Goal: Task Accomplishment & Management: Use online tool/utility

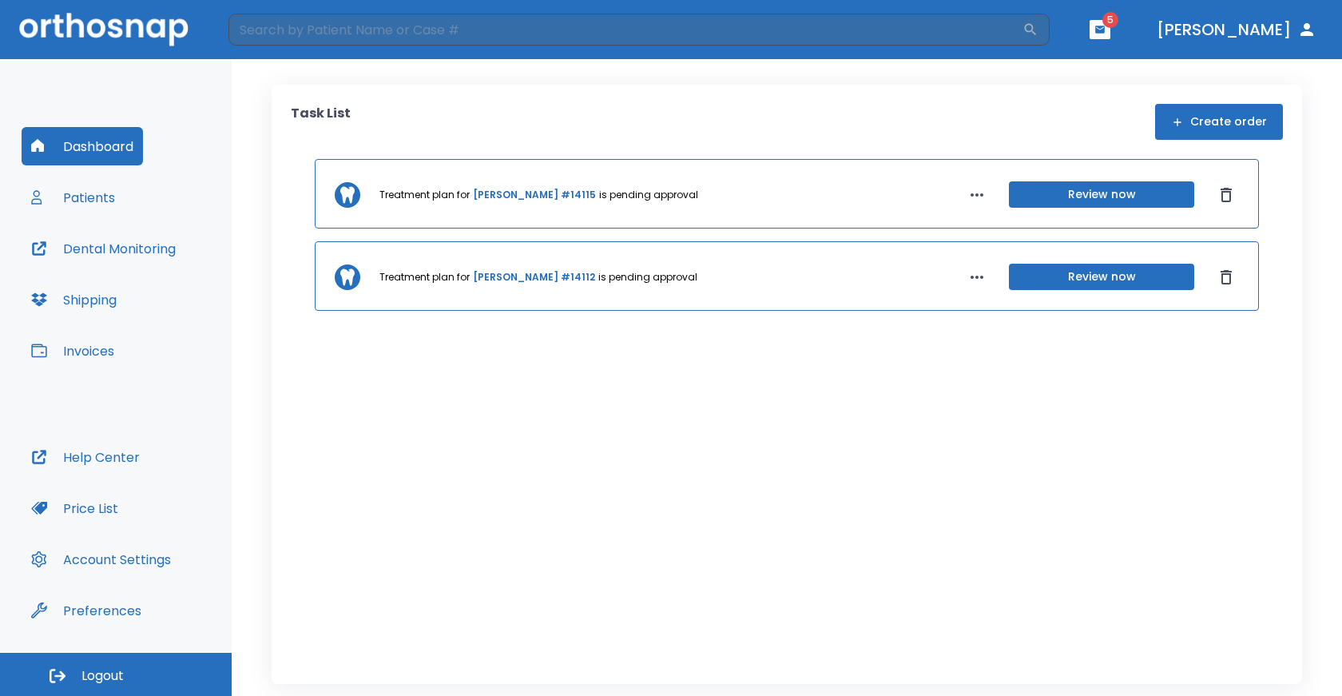
click at [1127, 279] on button "Review now" at bounding box center [1101, 277] width 185 height 26
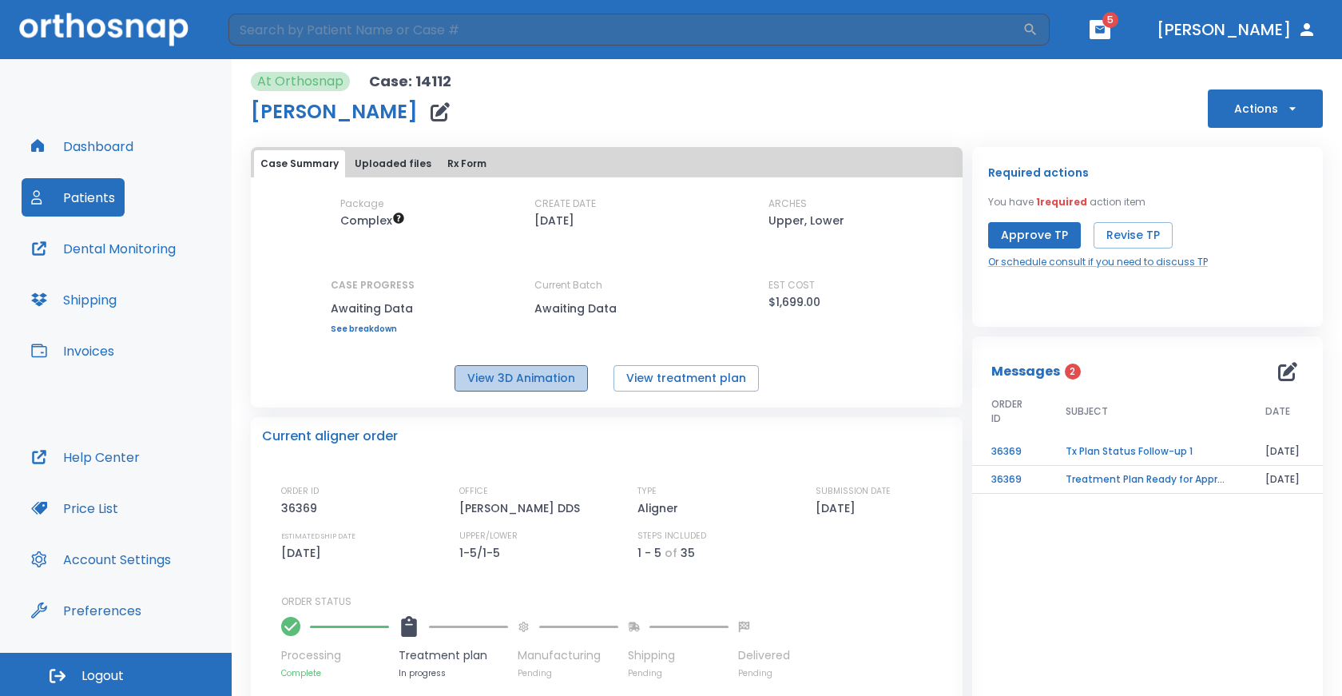
click at [549, 379] on button "View 3D Animation" at bounding box center [520, 378] width 133 height 26
click at [448, 168] on button "Rx Form" at bounding box center [467, 163] width 52 height 27
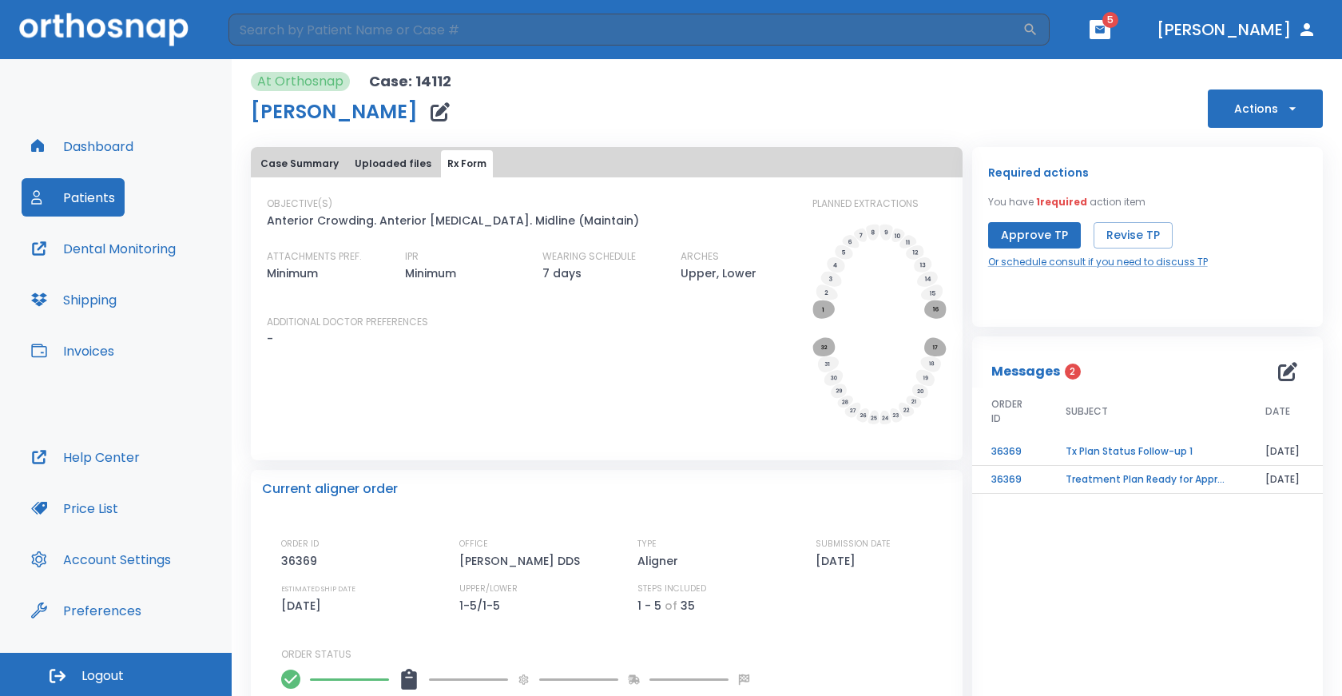
click at [366, 160] on button "Uploaded files" at bounding box center [392, 163] width 89 height 27
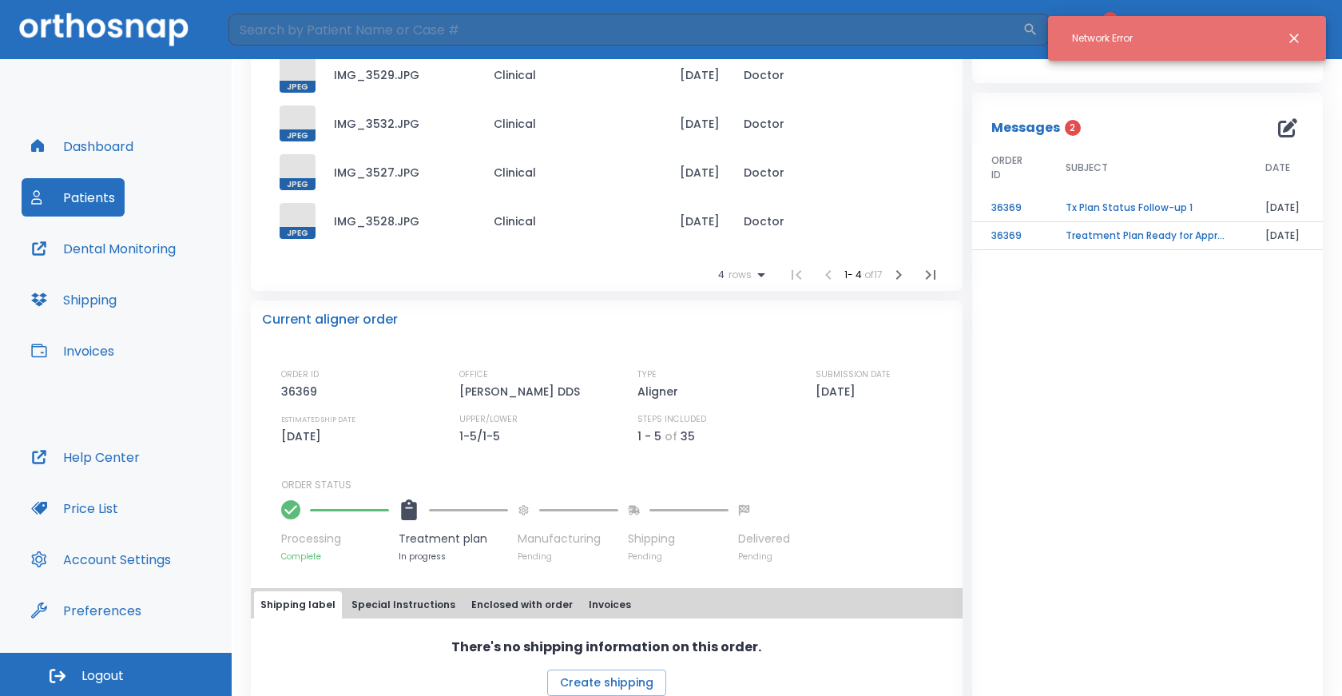
scroll to position [271, 0]
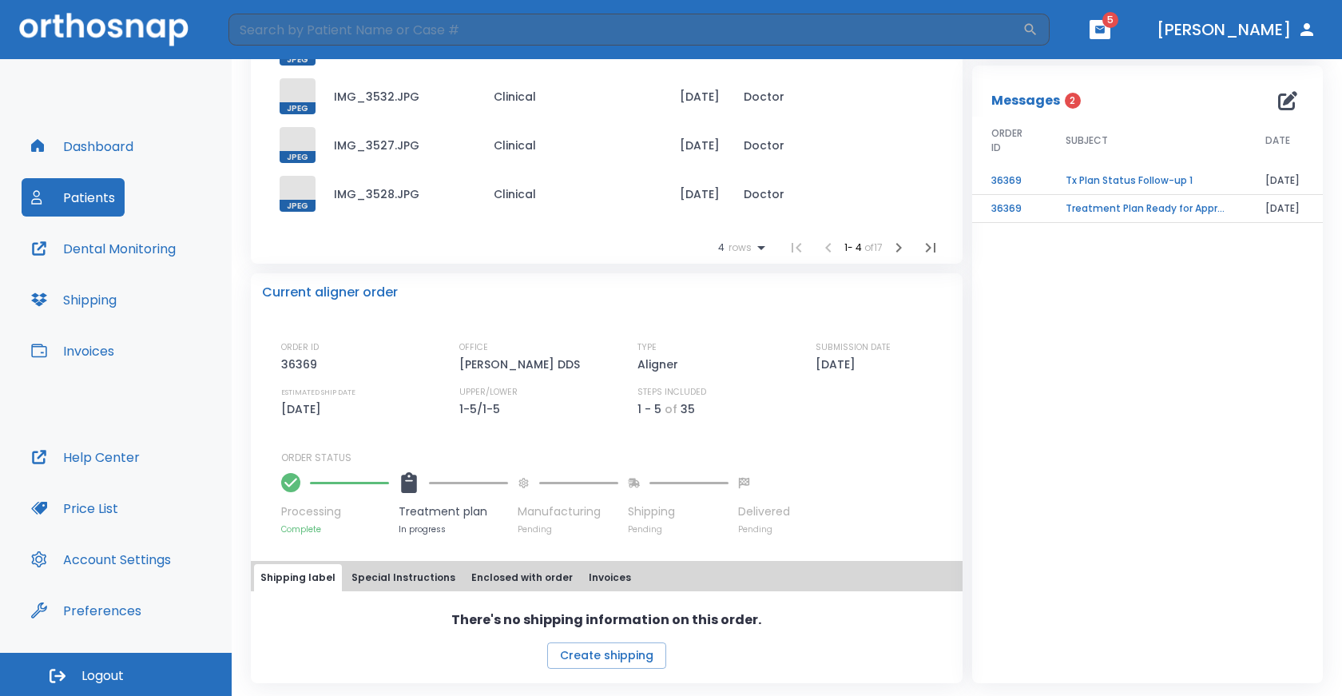
click at [524, 577] on button "Enclosed with order" at bounding box center [522, 577] width 114 height 27
click at [430, 581] on button "Special Instructions" at bounding box center [403, 578] width 117 height 27
click at [279, 578] on button "Shipping label" at bounding box center [298, 578] width 88 height 27
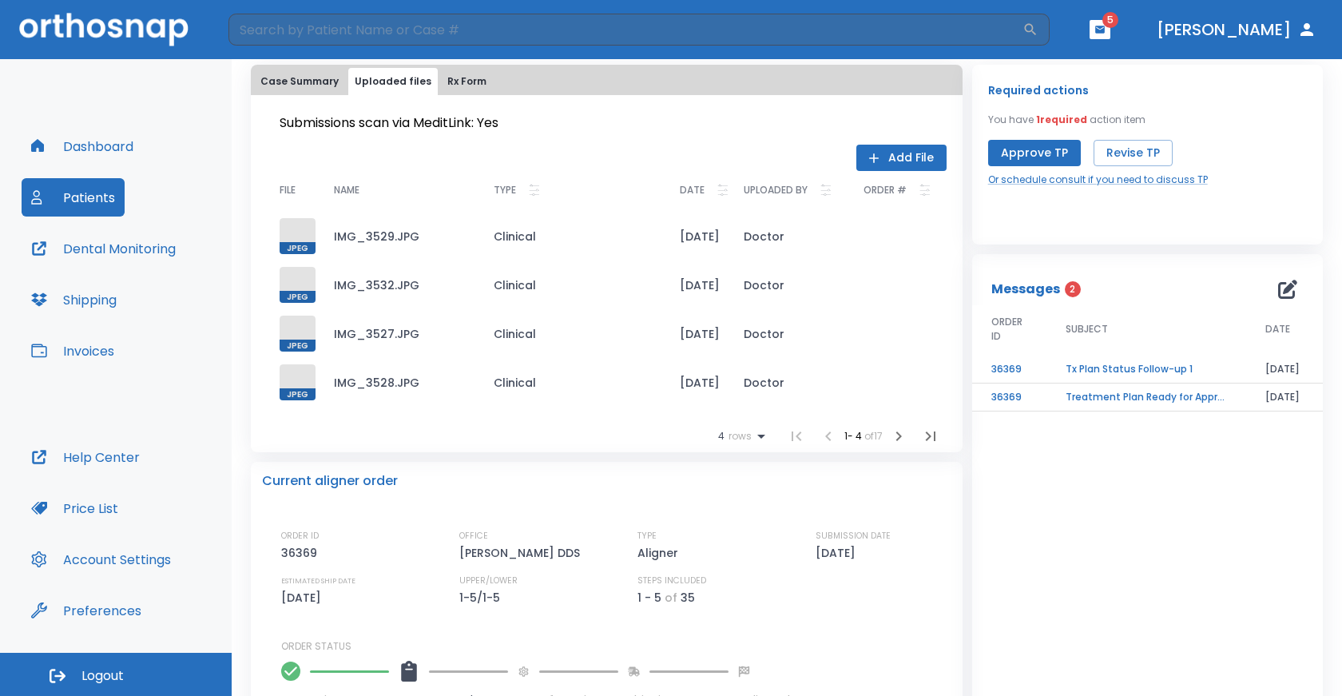
scroll to position [78, 0]
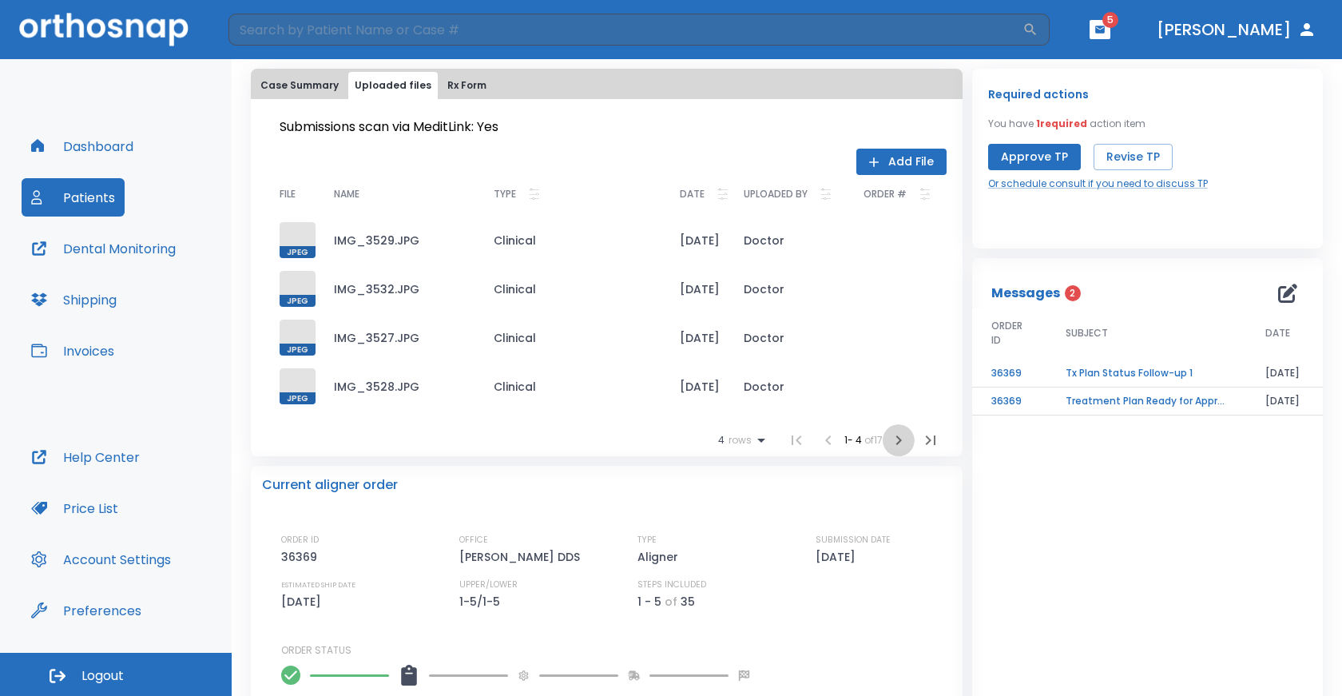
click at [889, 441] on icon "button" at bounding box center [898, 439] width 19 height 19
click at [889, 440] on icon "button" at bounding box center [898, 439] width 19 height 19
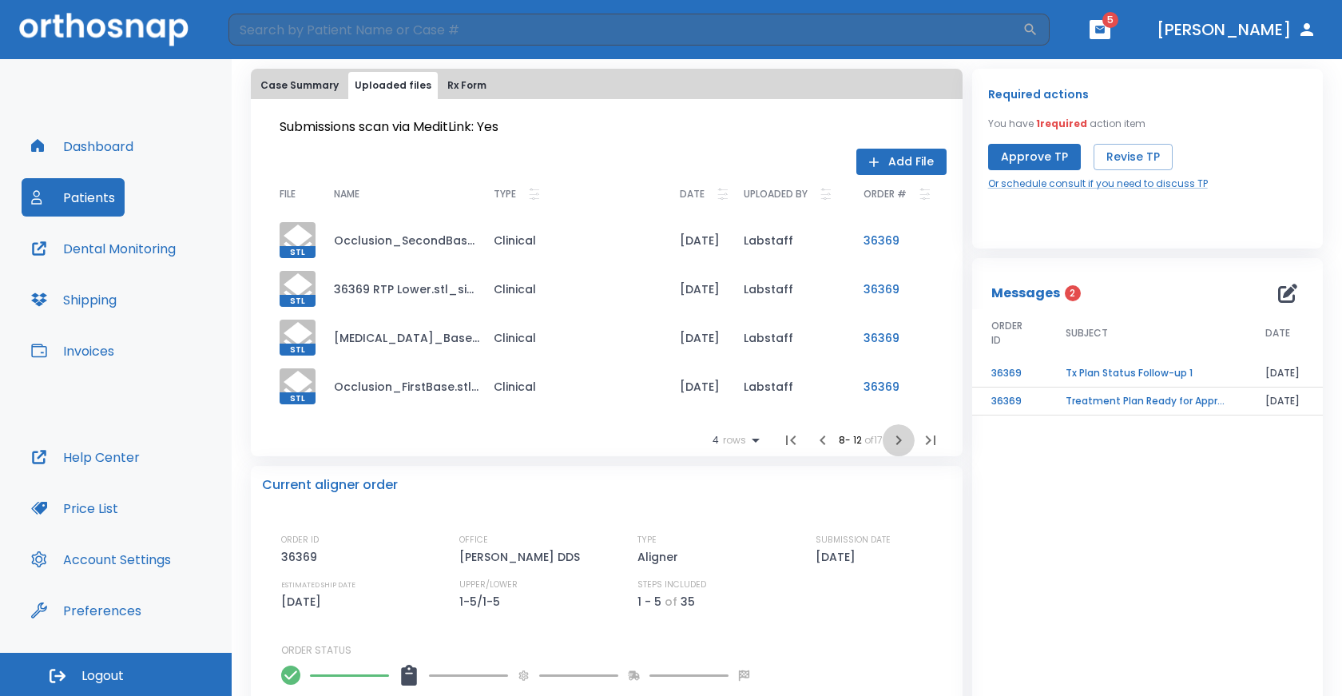
click at [889, 438] on icon "button" at bounding box center [898, 439] width 19 height 19
click at [895, 437] on icon "button" at bounding box center [898, 440] width 6 height 10
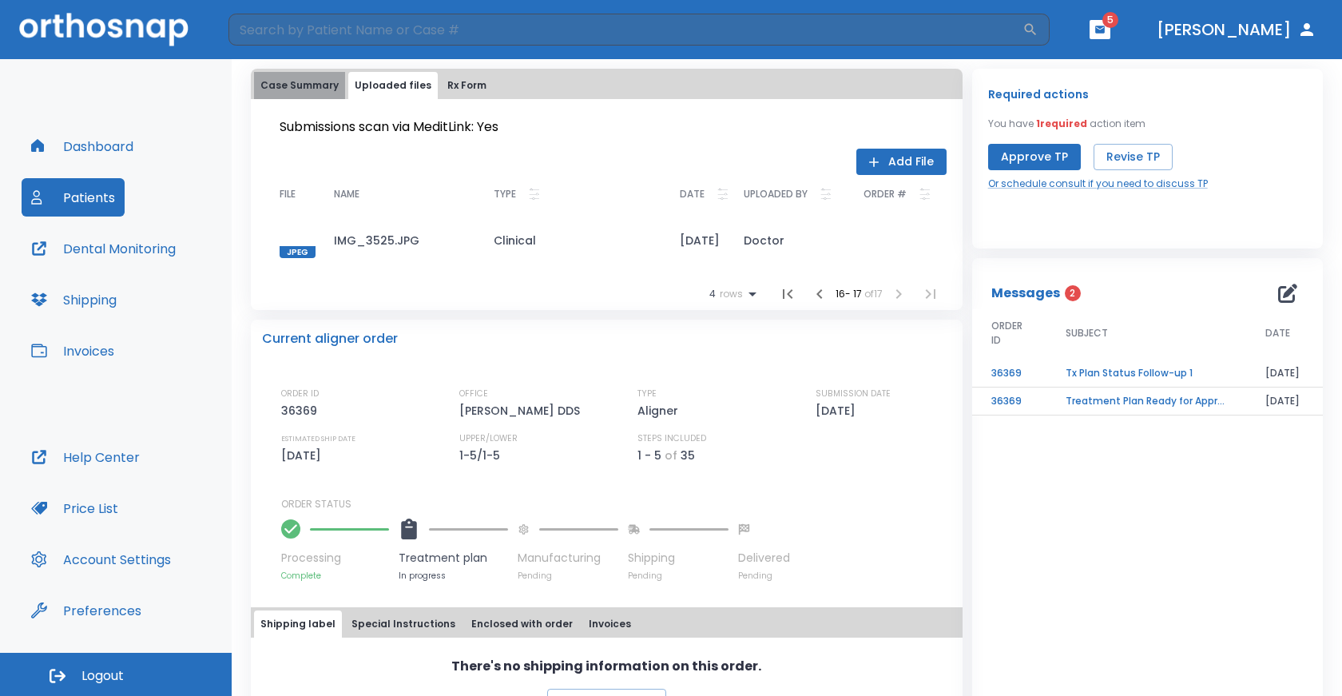
click at [303, 86] on button "Case Summary" at bounding box center [299, 85] width 91 height 27
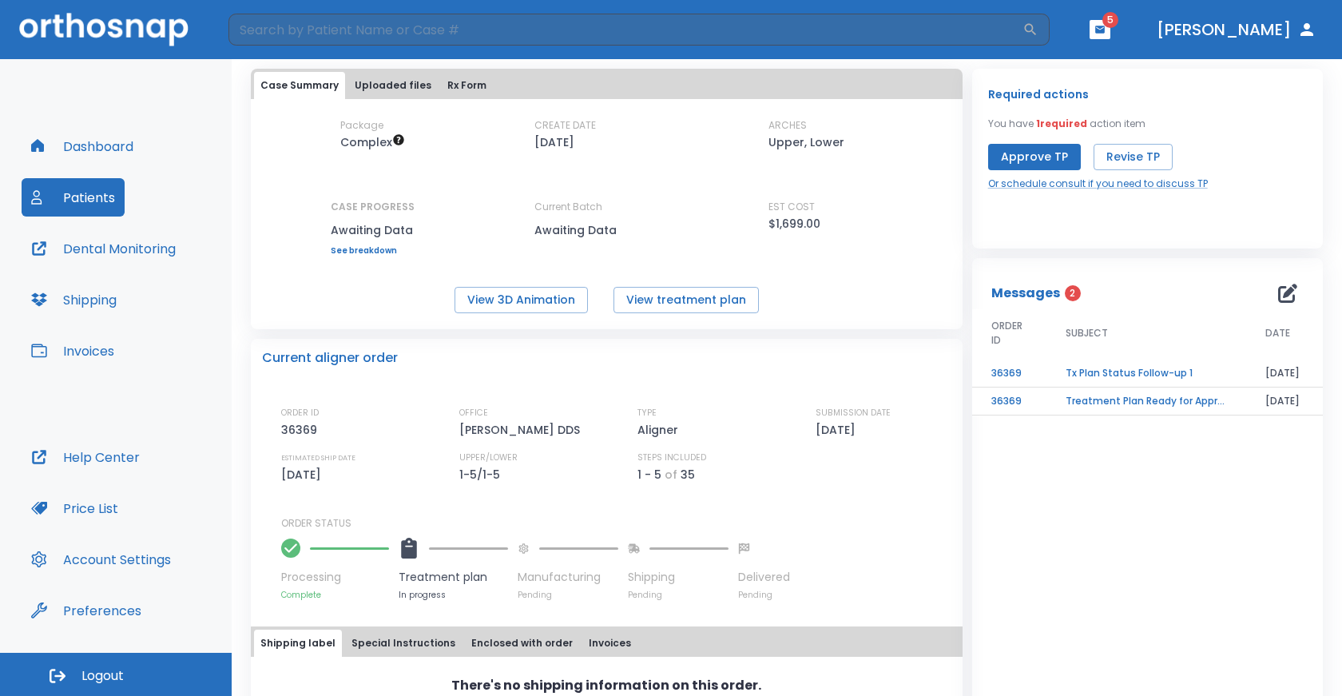
click at [390, 246] on link "See breakdown" at bounding box center [373, 251] width 84 height 10
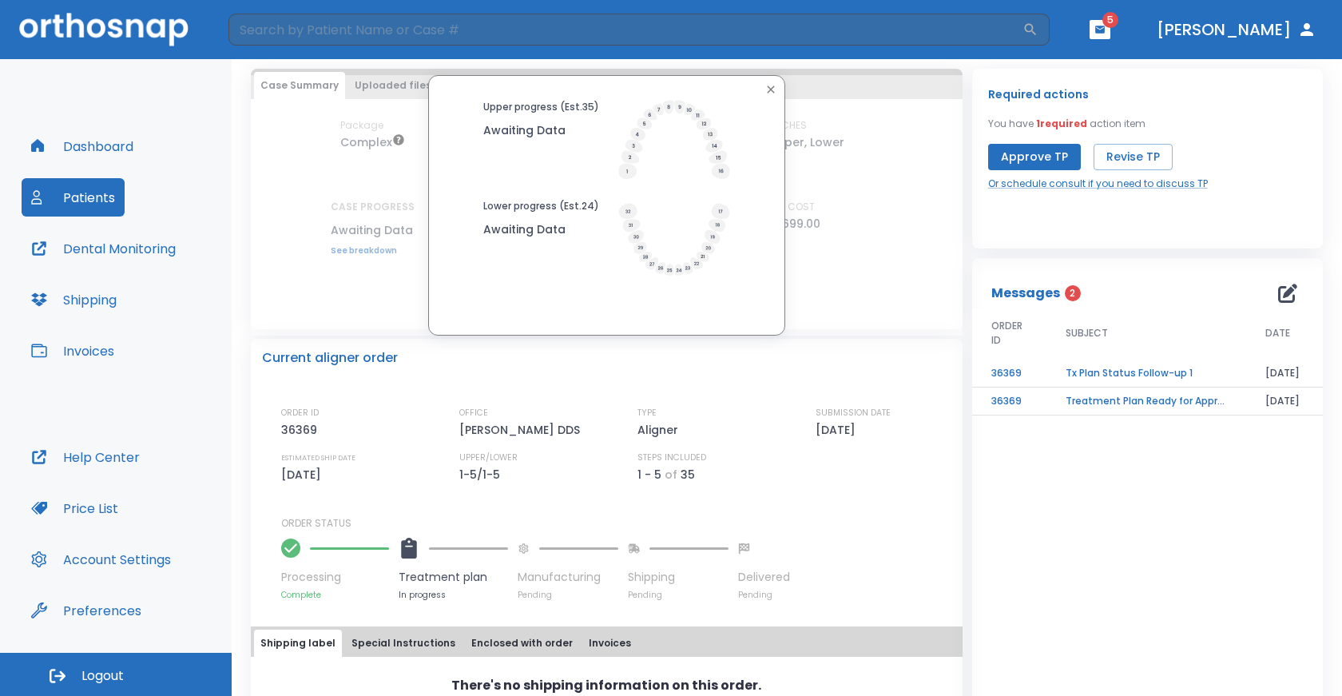
click at [390, 245] on div "Upper progress (Est. 35 ) Awaiting Data Lower progress (Est. 24 ) Awaiting Data" at bounding box center [607, 205] width 712 height 260
click at [774, 86] on button "button" at bounding box center [770, 89] width 21 height 21
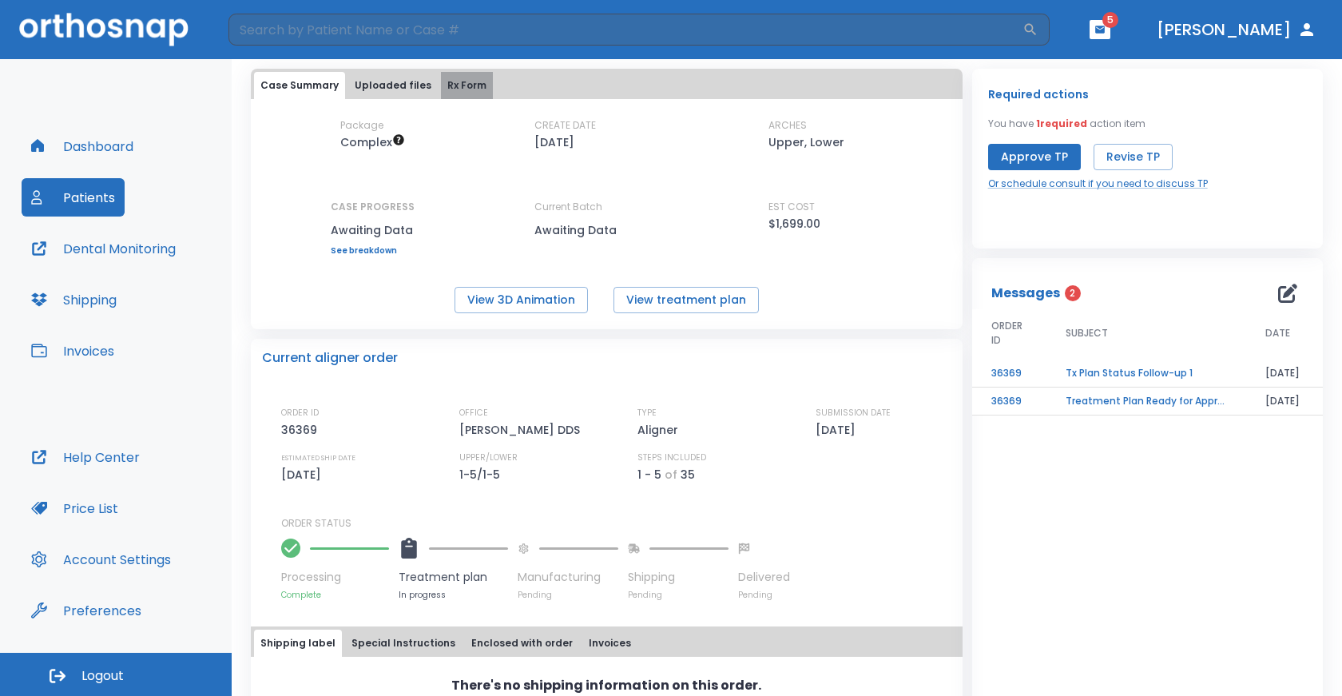
click at [451, 81] on button "Rx Form" at bounding box center [467, 85] width 52 height 27
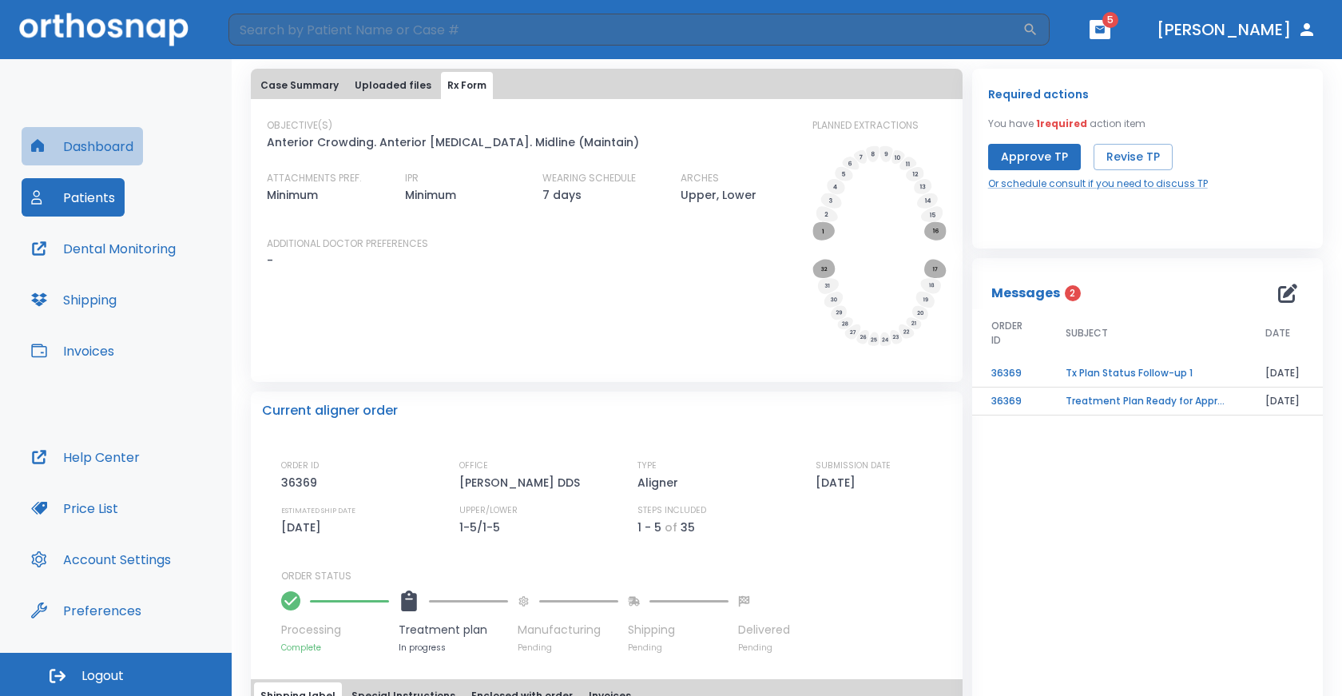
click at [107, 144] on button "Dashboard" at bounding box center [82, 146] width 121 height 38
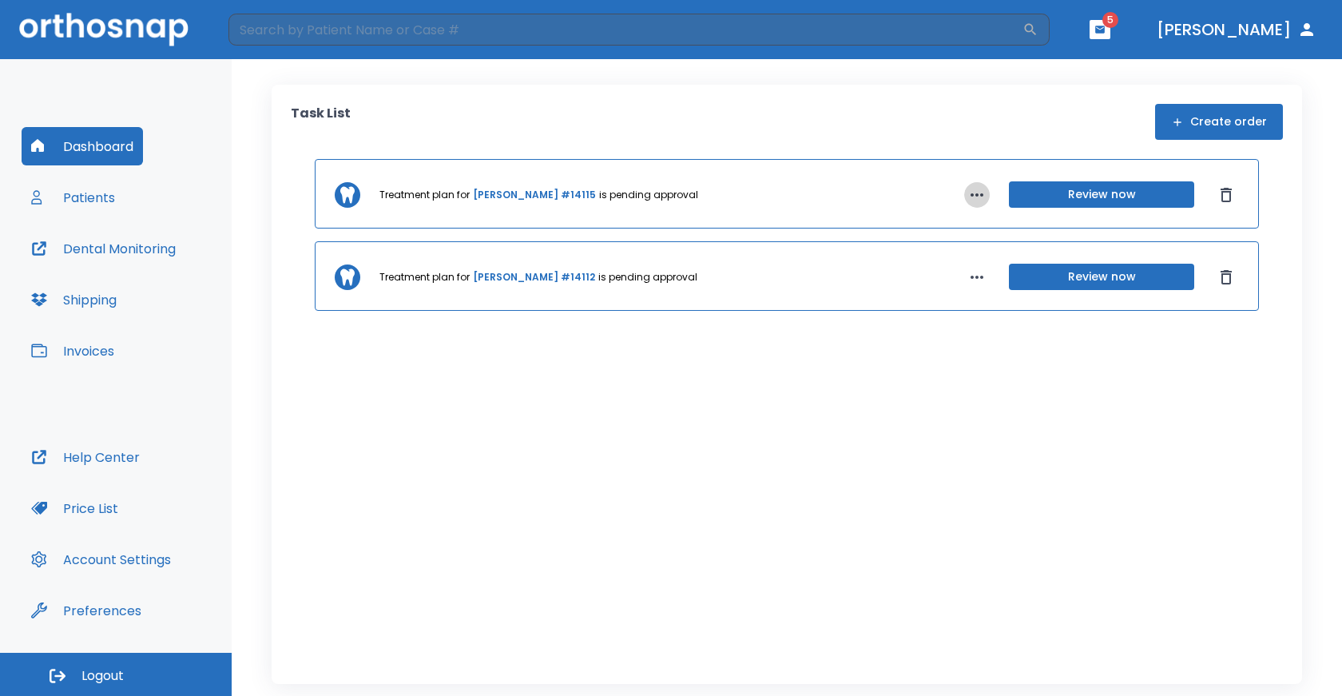
click at [985, 189] on icon "button" at bounding box center [976, 194] width 19 height 19
click at [985, 189] on div at bounding box center [671, 348] width 1342 height 696
click at [1040, 199] on button "Review now" at bounding box center [1101, 194] width 185 height 26
click at [1074, 282] on button "Review now" at bounding box center [1101, 277] width 185 height 26
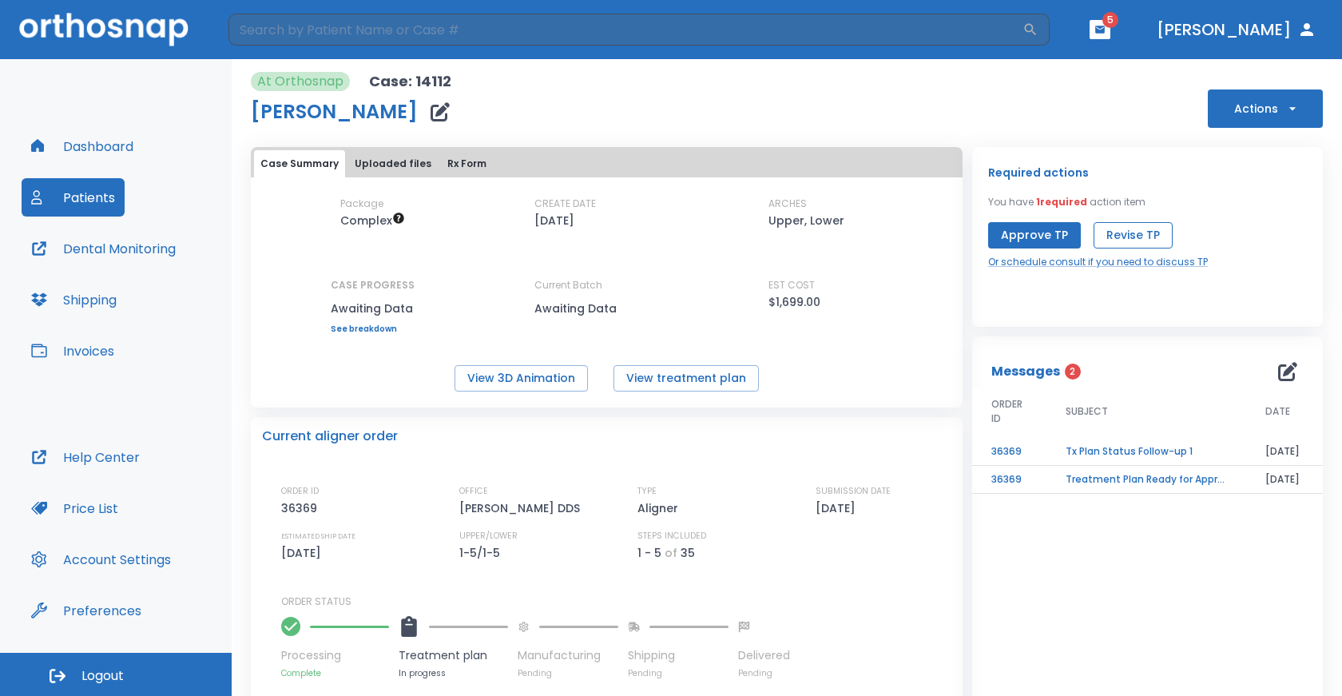
click at [1115, 230] on button "Revise TP" at bounding box center [1132, 235] width 79 height 26
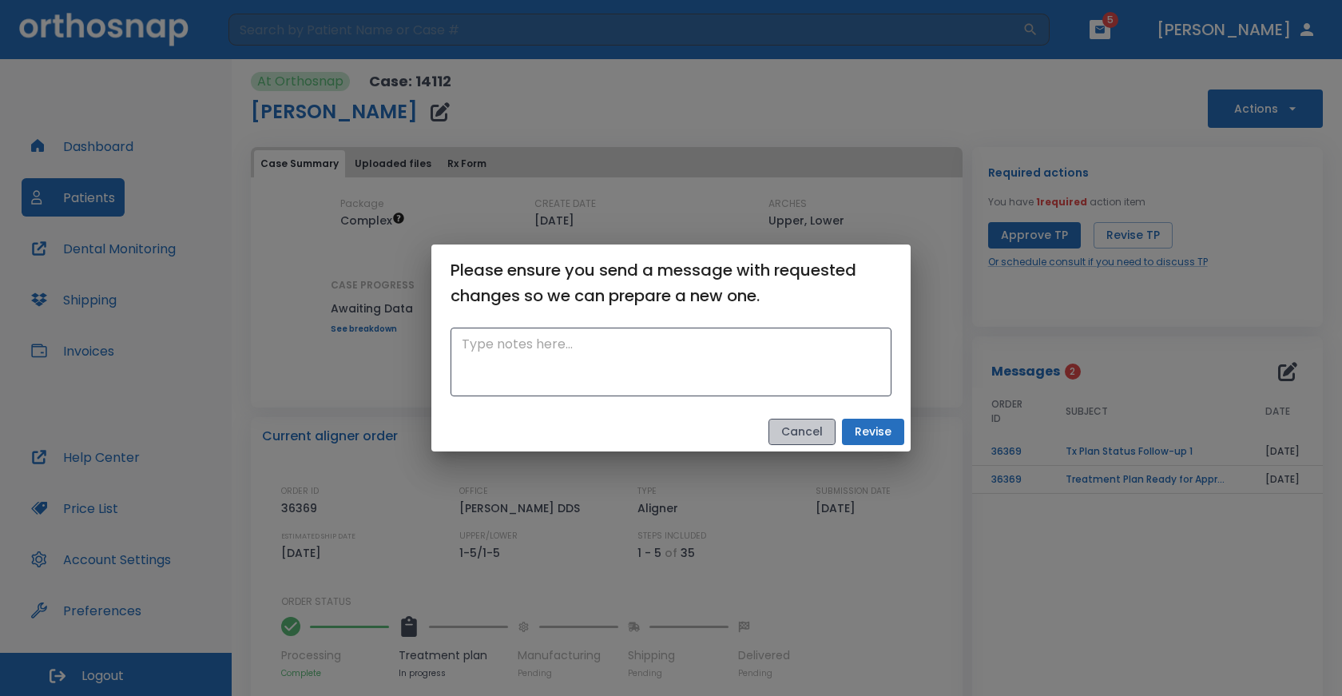
click at [804, 434] on button "Cancel" at bounding box center [801, 431] width 67 height 26
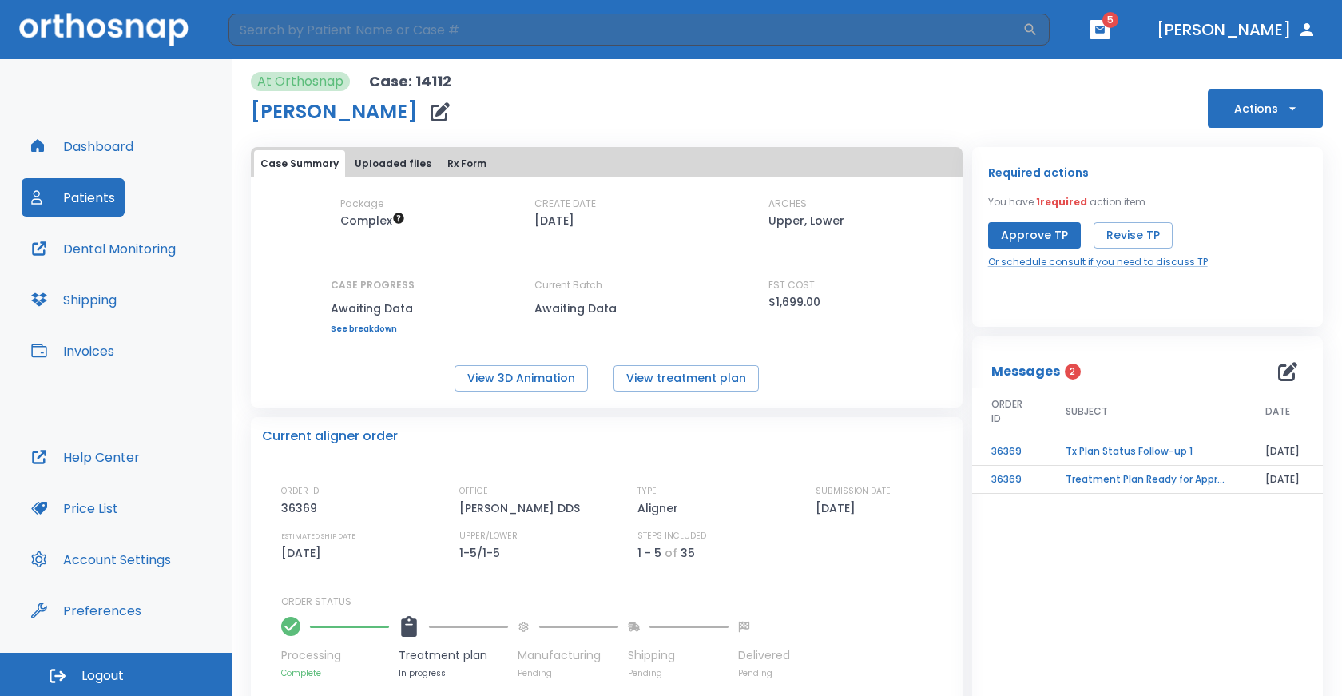
click at [430, 113] on icon "button" at bounding box center [439, 111] width 19 height 19
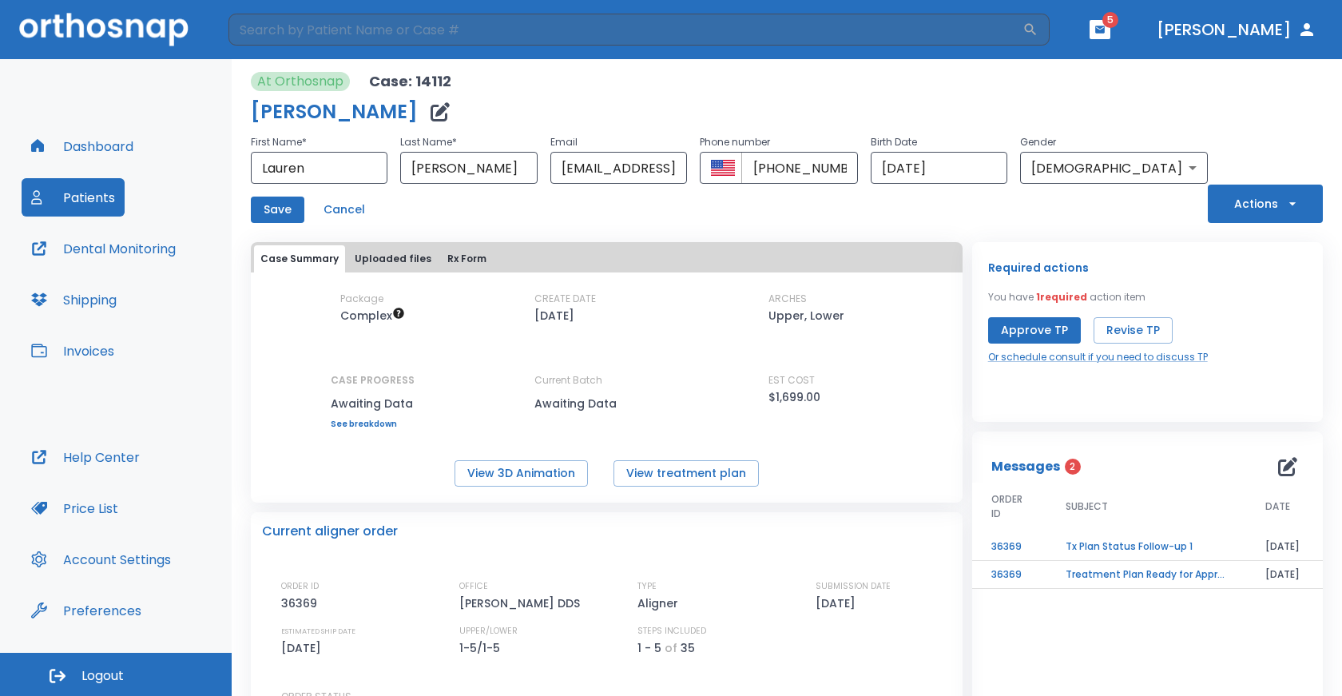
click at [1253, 207] on button "Actions" at bounding box center [1264, 203] width 115 height 38
click at [1252, 207] on div at bounding box center [671, 348] width 1342 height 696
click at [377, 252] on button "Uploaded files" at bounding box center [392, 258] width 89 height 27
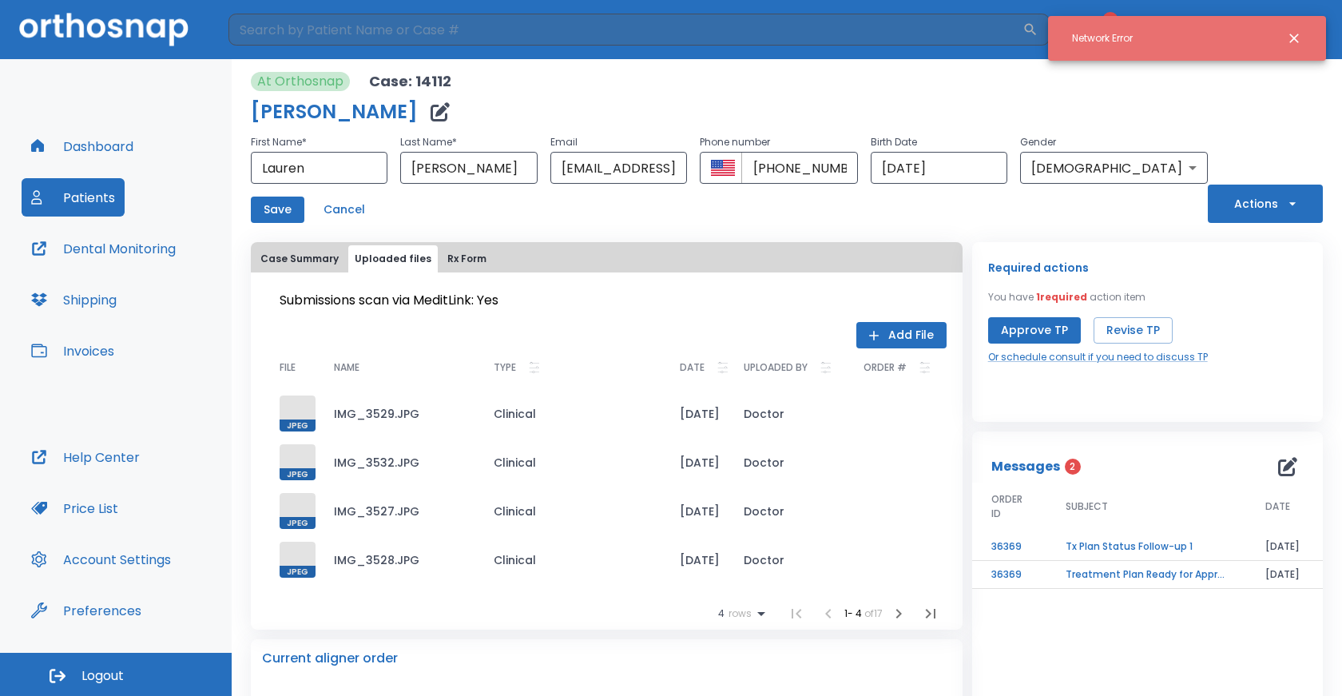
click at [307, 260] on button "Case Summary" at bounding box center [299, 258] width 91 height 27
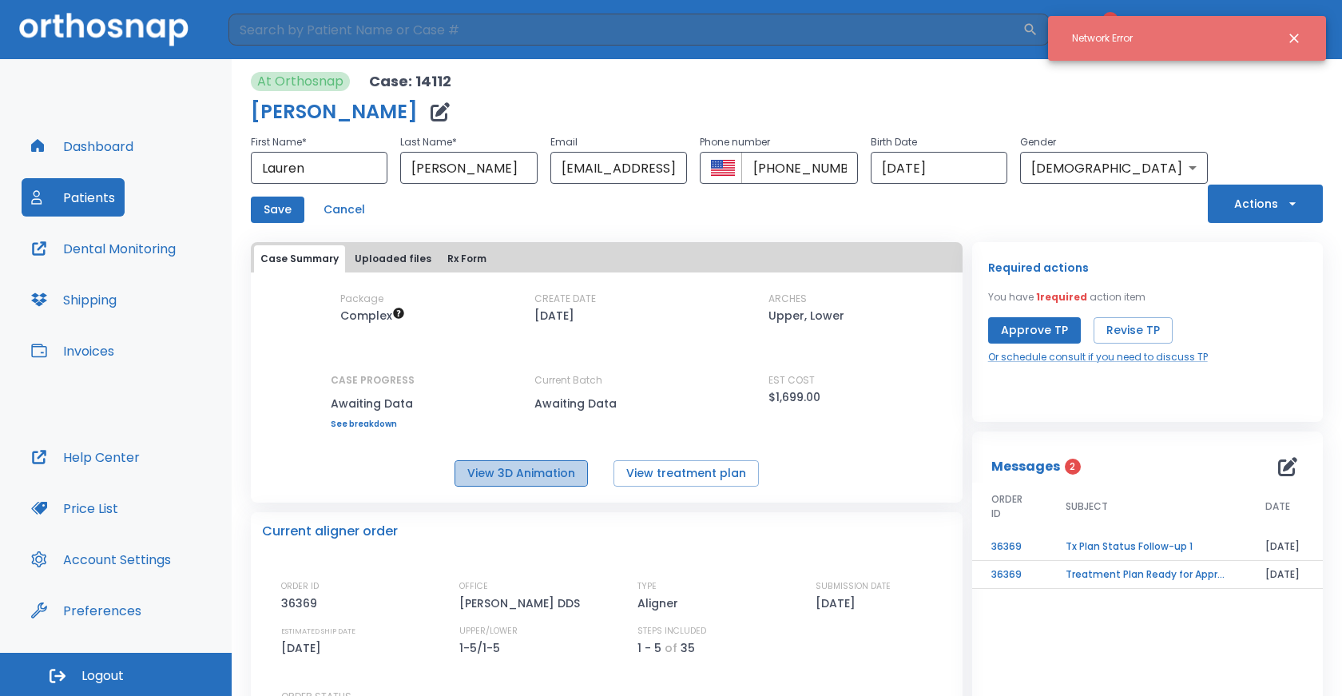
click at [546, 473] on button "View 3D Animation" at bounding box center [520, 473] width 133 height 26
click at [102, 149] on button "Dashboard" at bounding box center [82, 146] width 121 height 38
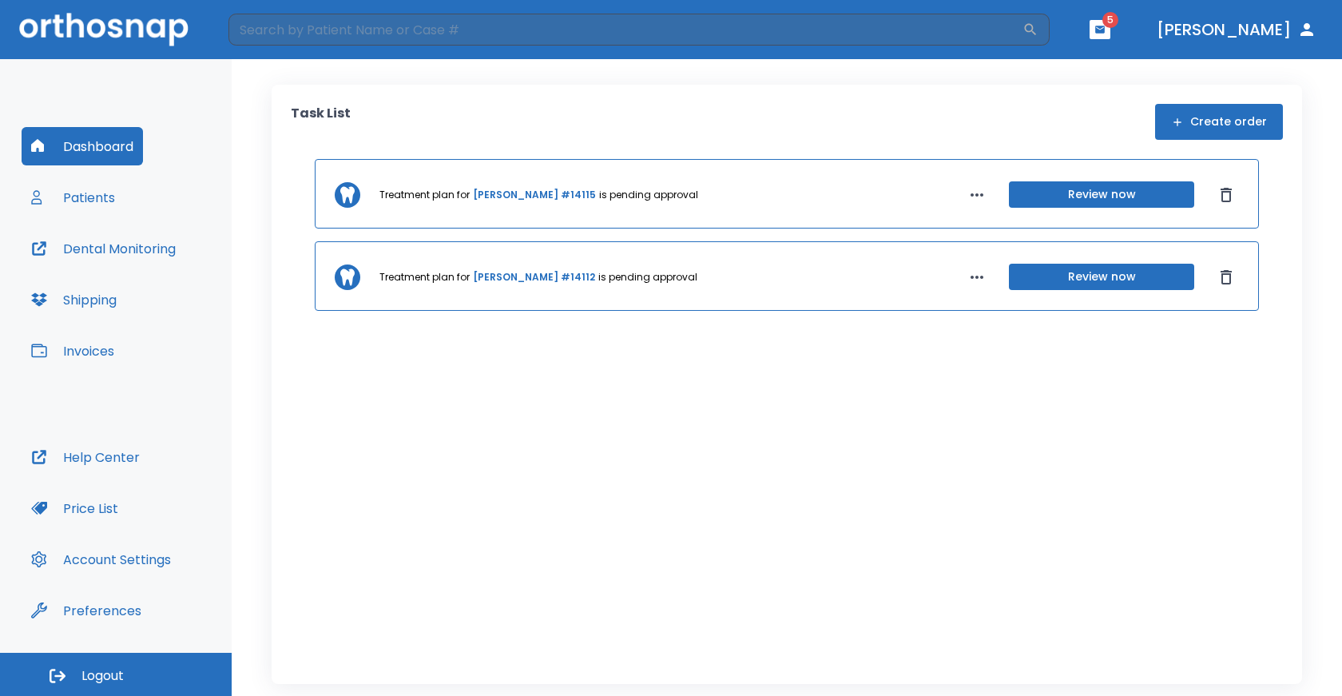
click at [509, 195] on link "[PERSON_NAME] #14115" at bounding box center [534, 195] width 123 height 14
click at [1084, 281] on button "Review now" at bounding box center [1101, 277] width 185 height 26
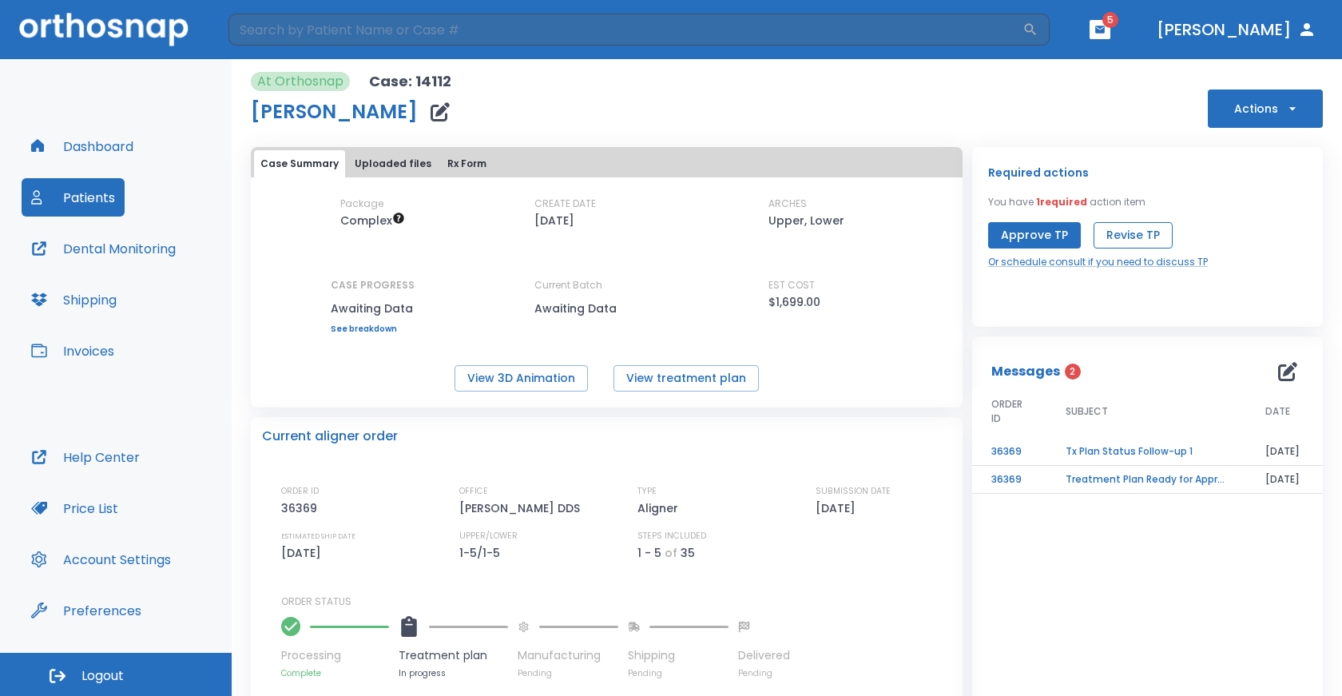
click at [1111, 236] on button "Revise TP" at bounding box center [1132, 235] width 79 height 26
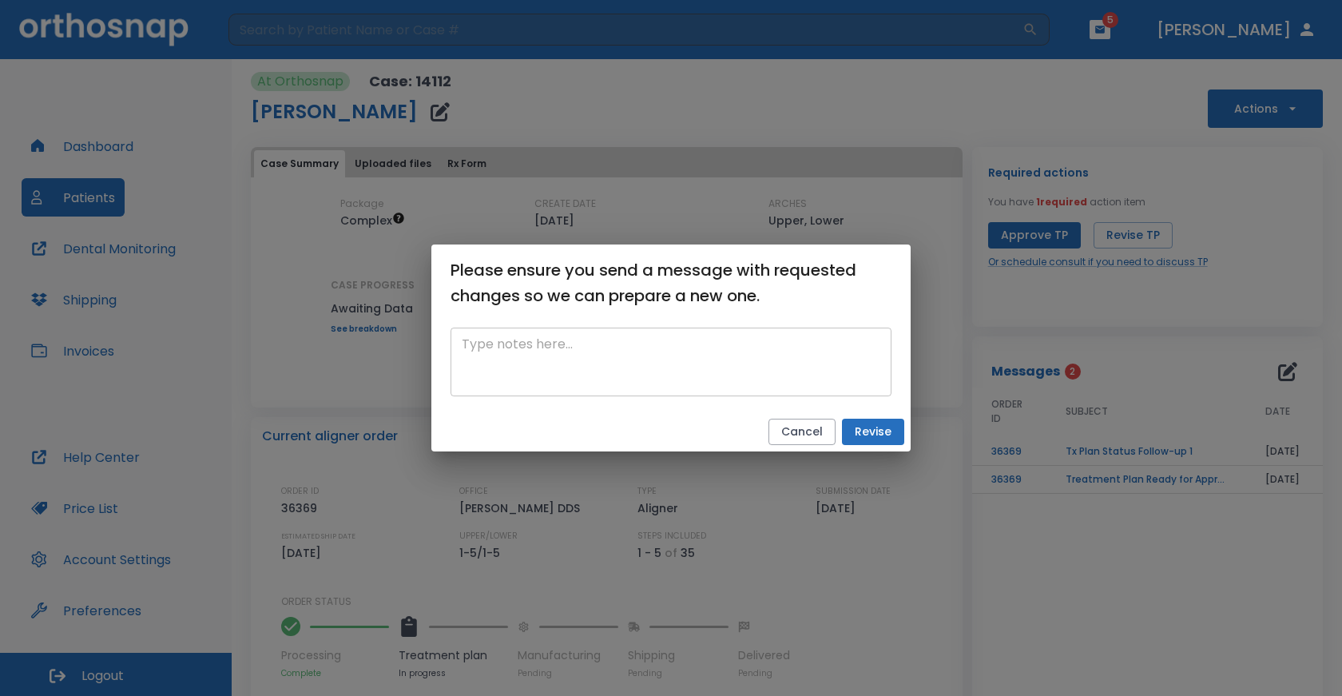
drag, startPoint x: 1116, startPoint y: 460, endPoint x: 672, endPoint y: 371, distance: 453.7
click at [672, 371] on textarea at bounding box center [671, 362] width 418 height 55
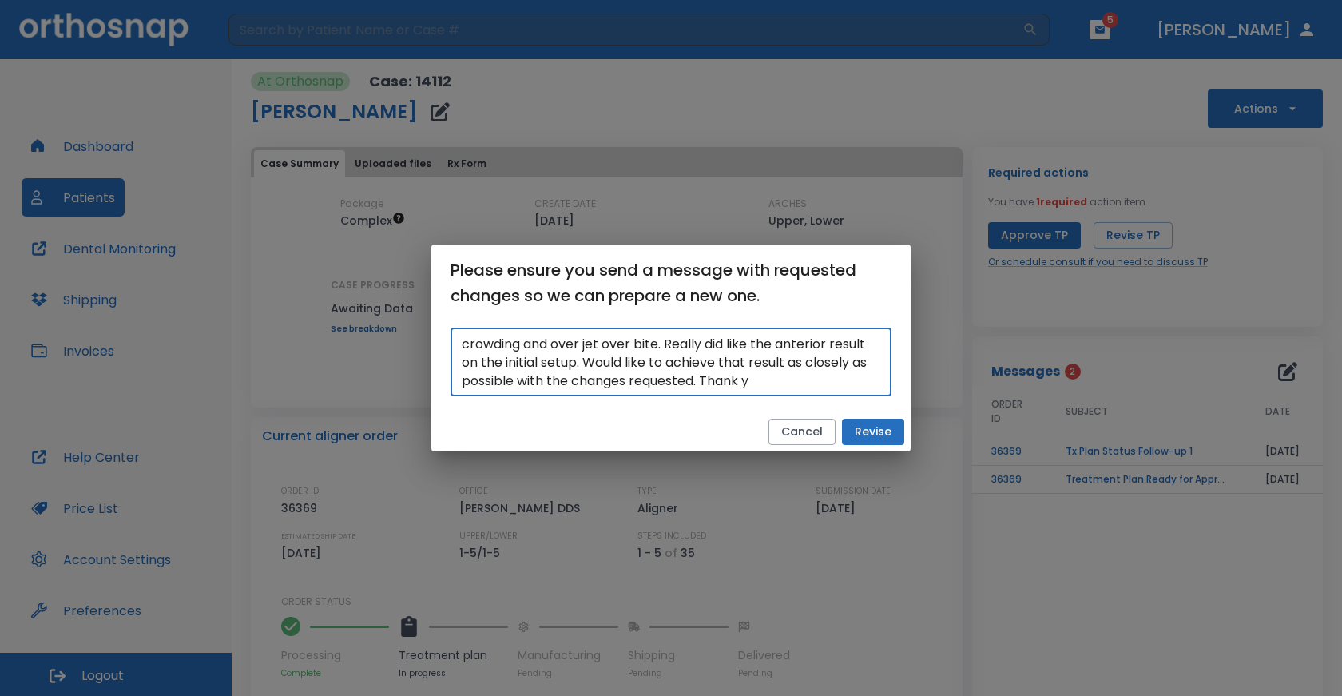
scroll to position [73, 0]
type textarea "Would like to eliminate the posterior attachments and the overall posterior too…"
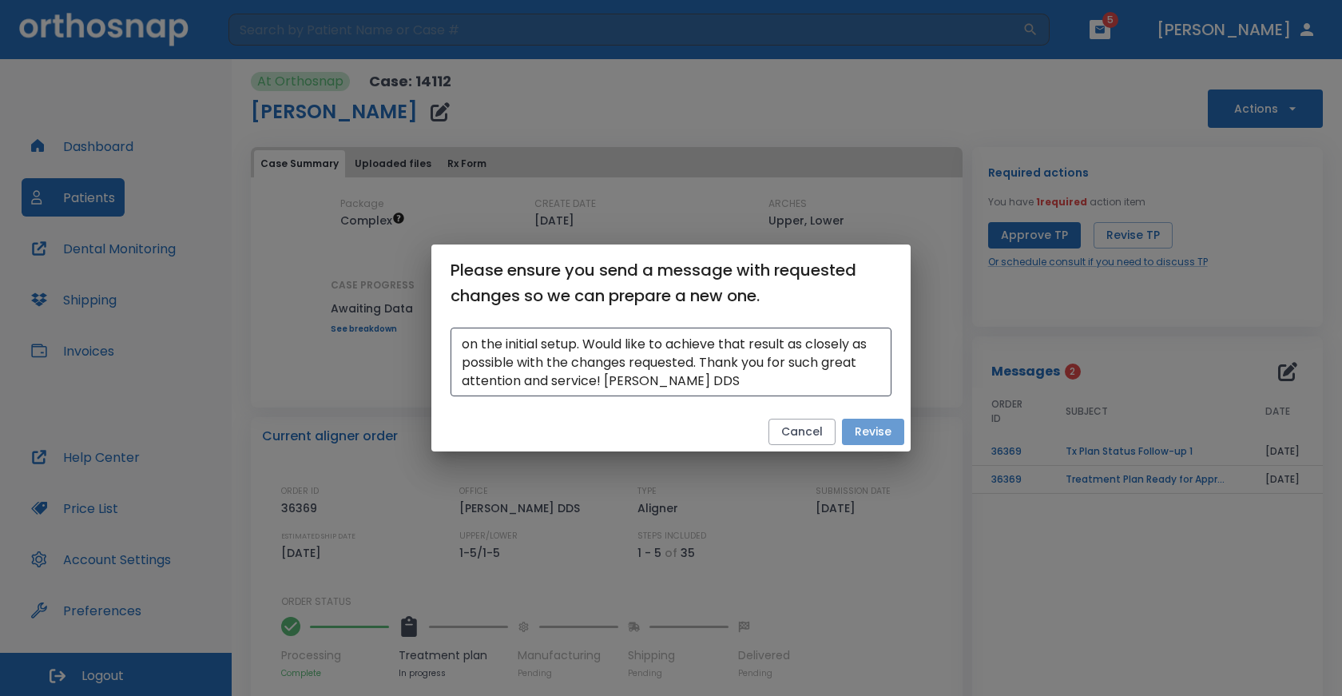
click at [854, 433] on button "Revise" at bounding box center [873, 431] width 62 height 26
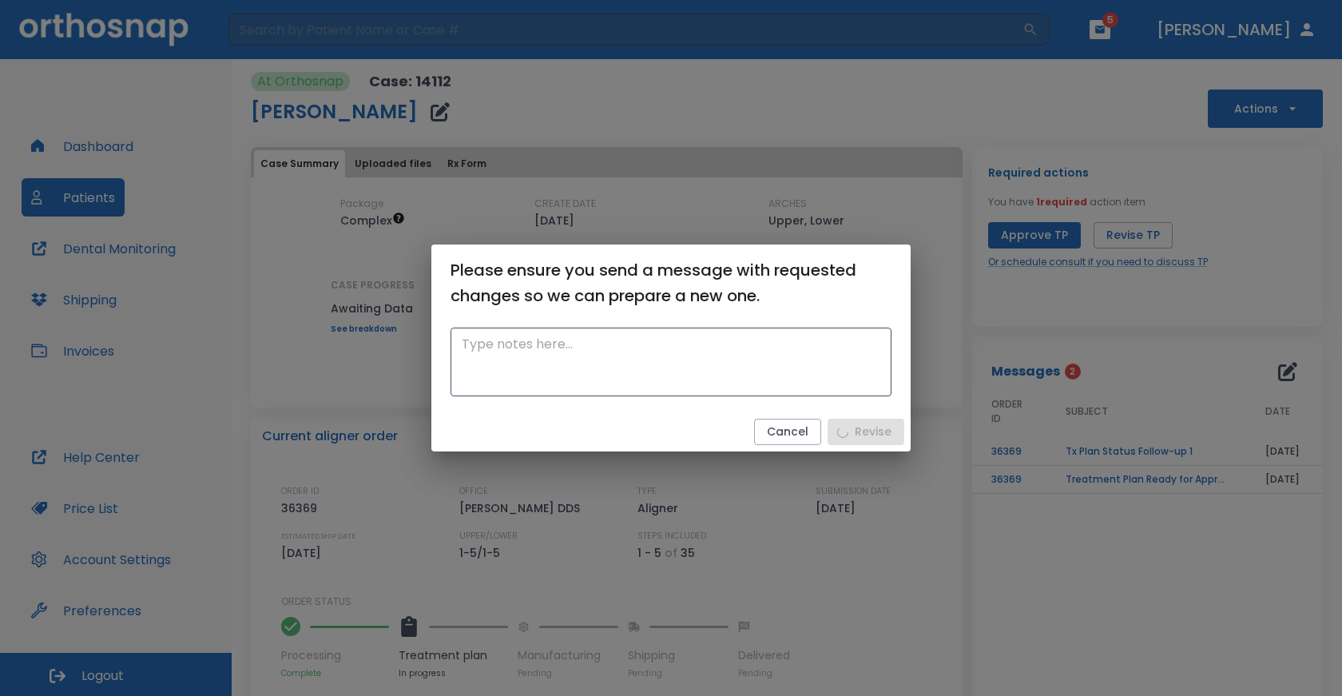
scroll to position [0, 0]
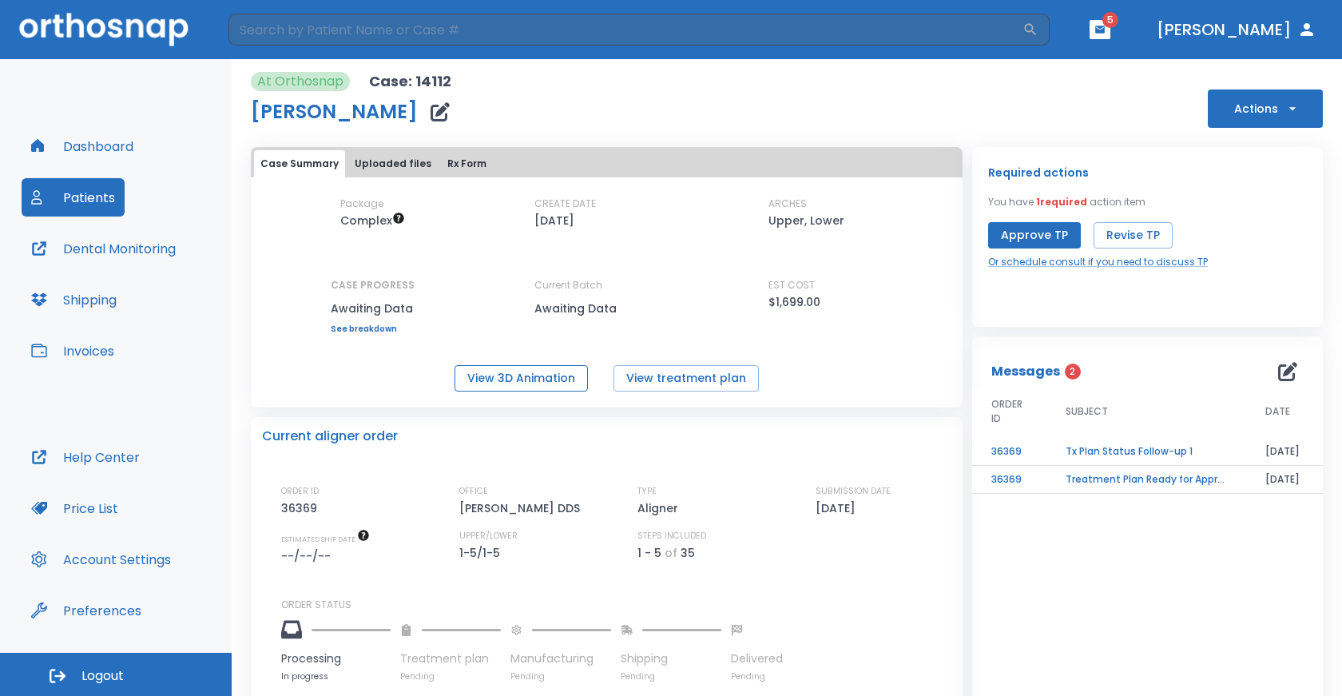
click at [505, 379] on button "View 3D Animation" at bounding box center [520, 378] width 133 height 26
